Goal: Check status: Check status

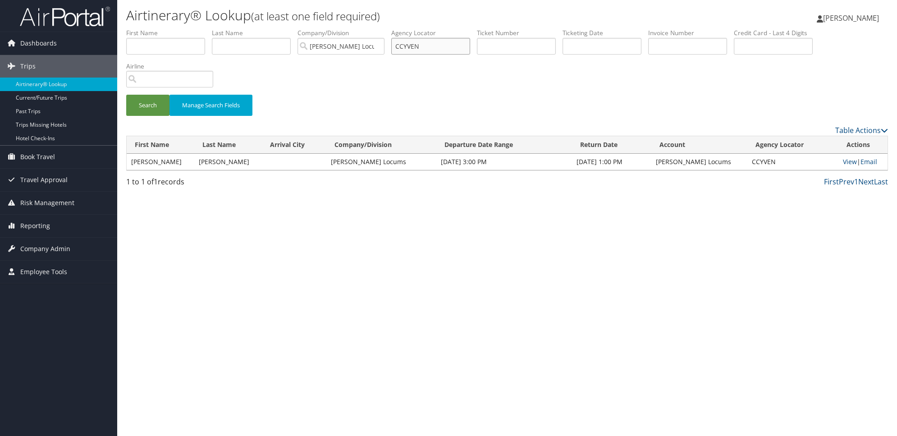
click at [460, 47] on input "CCYVEN" at bounding box center [430, 46] width 79 height 17
click at [229, 45] on input "text" at bounding box center [251, 46] width 79 height 17
type input "kabbani"
click at [126, 95] on button "Search" at bounding box center [147, 105] width 43 height 21
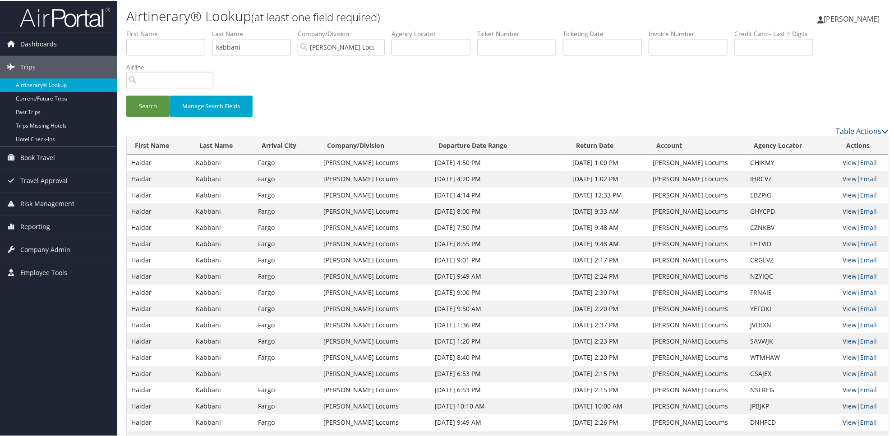
click at [605, 102] on div "Search Manage Search Fields" at bounding box center [508, 110] width 776 height 30
click at [629, 86] on div "Search Manage Search Fields" at bounding box center [508, 76] width 776 height 97
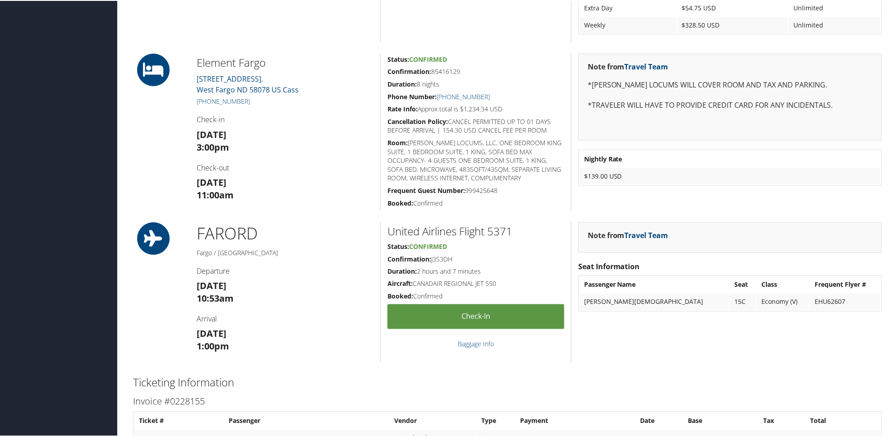
scroll to position [459, 0]
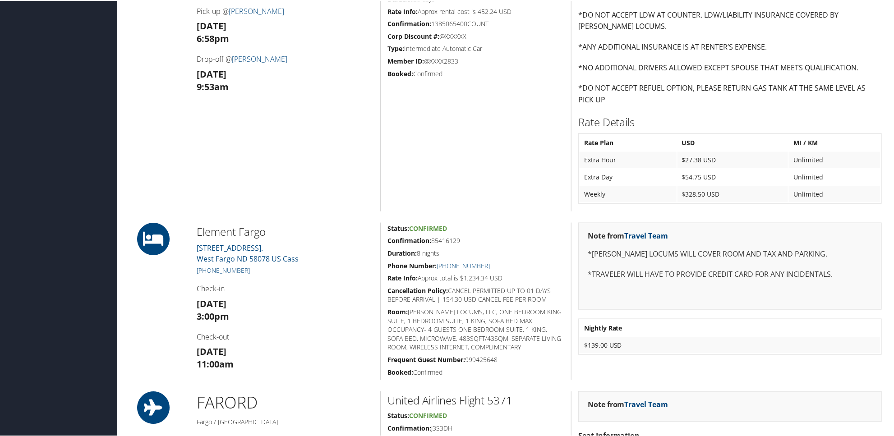
click at [380, 265] on div "Status: Confirmed Confirmation: 85416129 Duration: 8 nights Phone Number: [PHON…" at bounding box center [475, 300] width 191 height 157
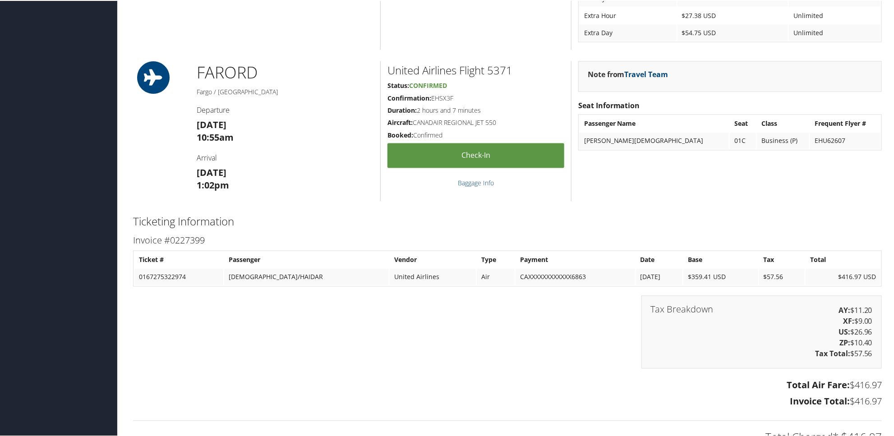
scroll to position [910, 0]
